Goal: Information Seeking & Learning: Learn about a topic

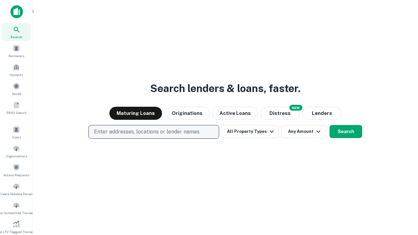
click at [153, 132] on p "Enter addresses, locations or lender names" at bounding box center [146, 132] width 105 height 8
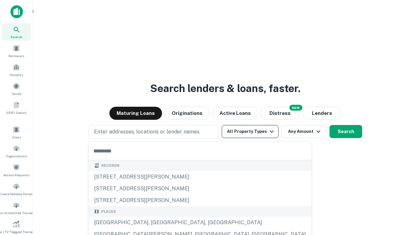
click at [250, 132] on button "All Property Types" at bounding box center [250, 131] width 57 height 13
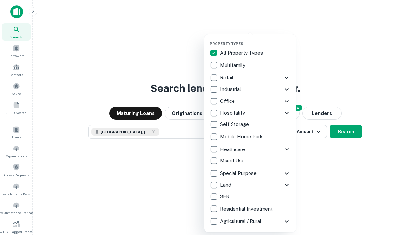
click at [255, 39] on button "button" at bounding box center [255, 39] width 91 height 0
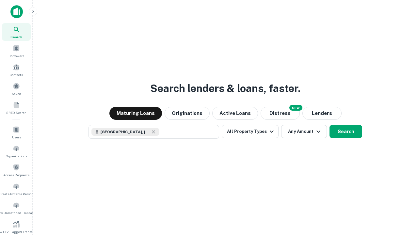
scroll to position [78, 0]
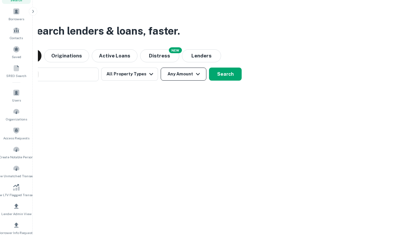
click at [161, 68] on button "Any Amount" at bounding box center [184, 74] width 46 height 13
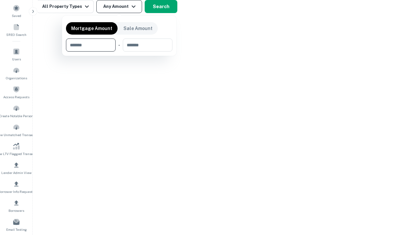
type input "*******"
click at [119, 52] on button "button" at bounding box center [119, 52] width 106 height 0
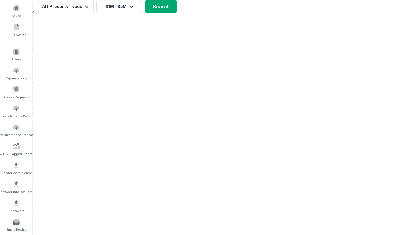
scroll to position [4, 120]
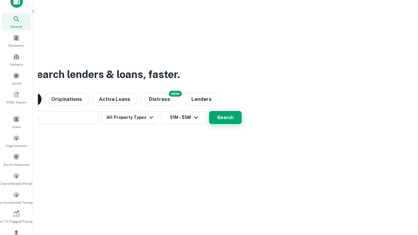
click at [209, 111] on button "Search" at bounding box center [225, 117] width 33 height 13
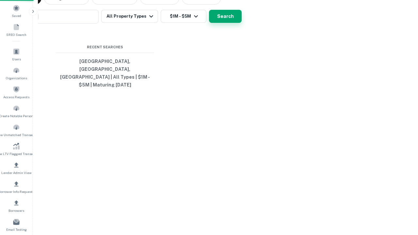
scroll to position [21, 185]
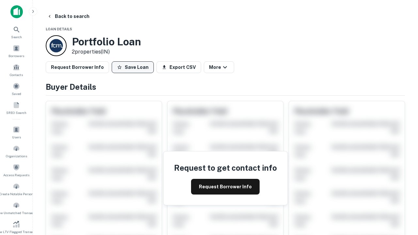
click at [133, 67] on button "Save Loan" at bounding box center [133, 67] width 42 height 12
click at [134, 67] on button "Save Loan" at bounding box center [133, 67] width 42 height 12
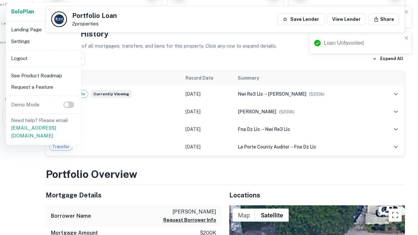
click at [43, 58] on li "Logout" at bounding box center [43, 59] width 70 height 12
